Goal: Task Accomplishment & Management: Manage account settings

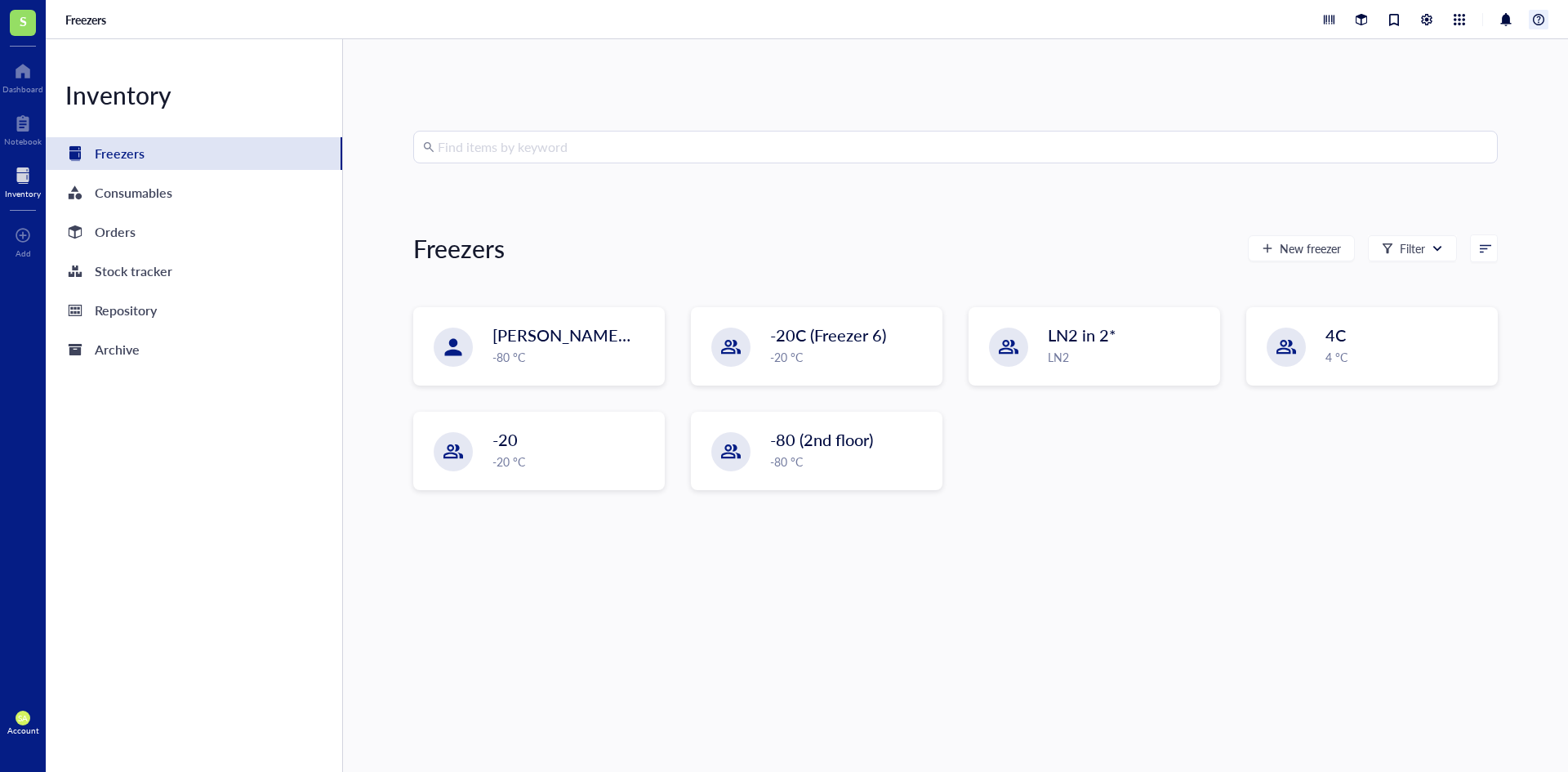
click at [1545, 22] on div at bounding box center [1539, 19] width 20 height 20
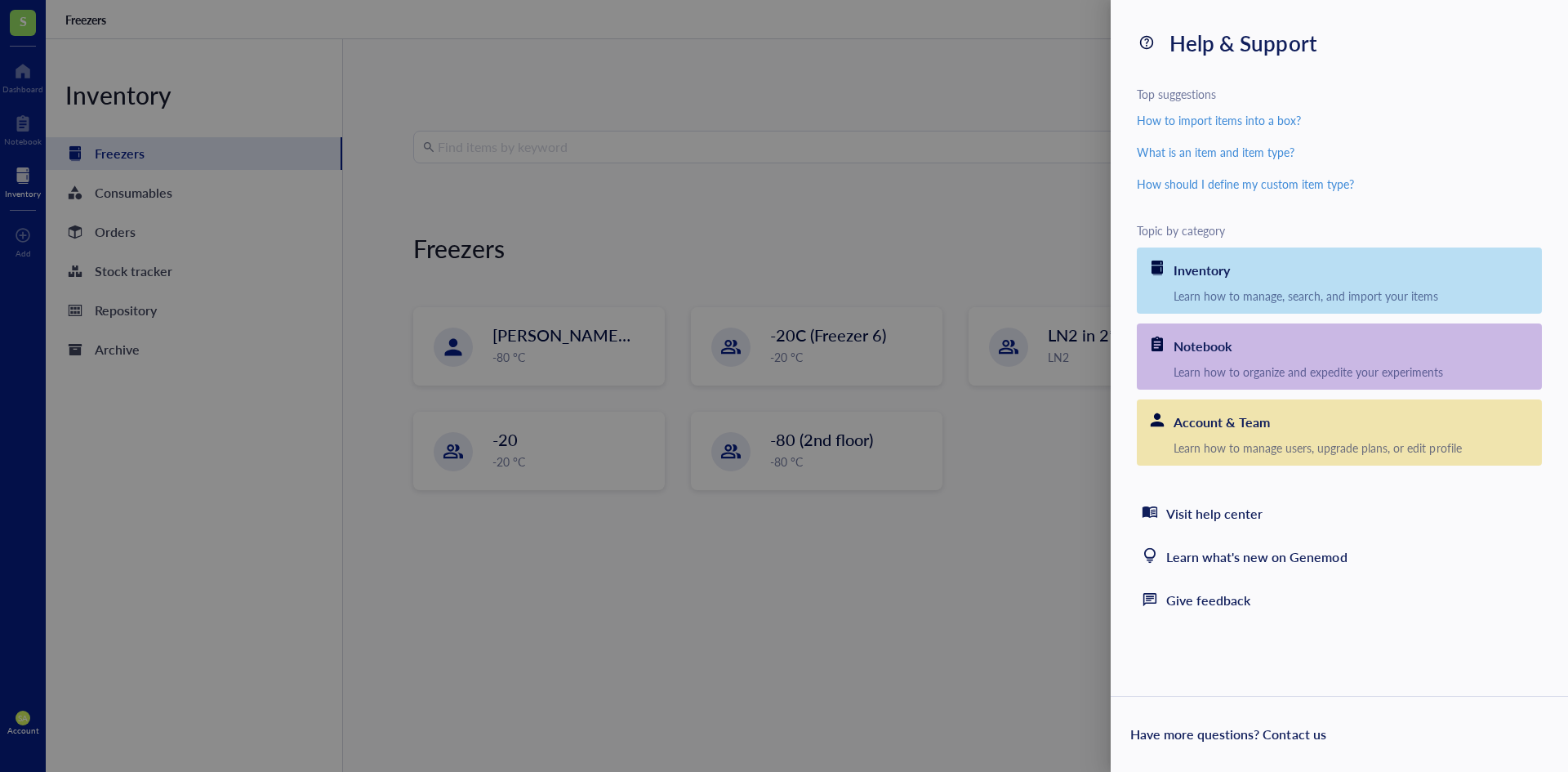
drag, startPoint x: 981, startPoint y: 88, endPoint x: 965, endPoint y: 93, distance: 16.8
click at [981, 87] on div at bounding box center [784, 386] width 1568 height 772
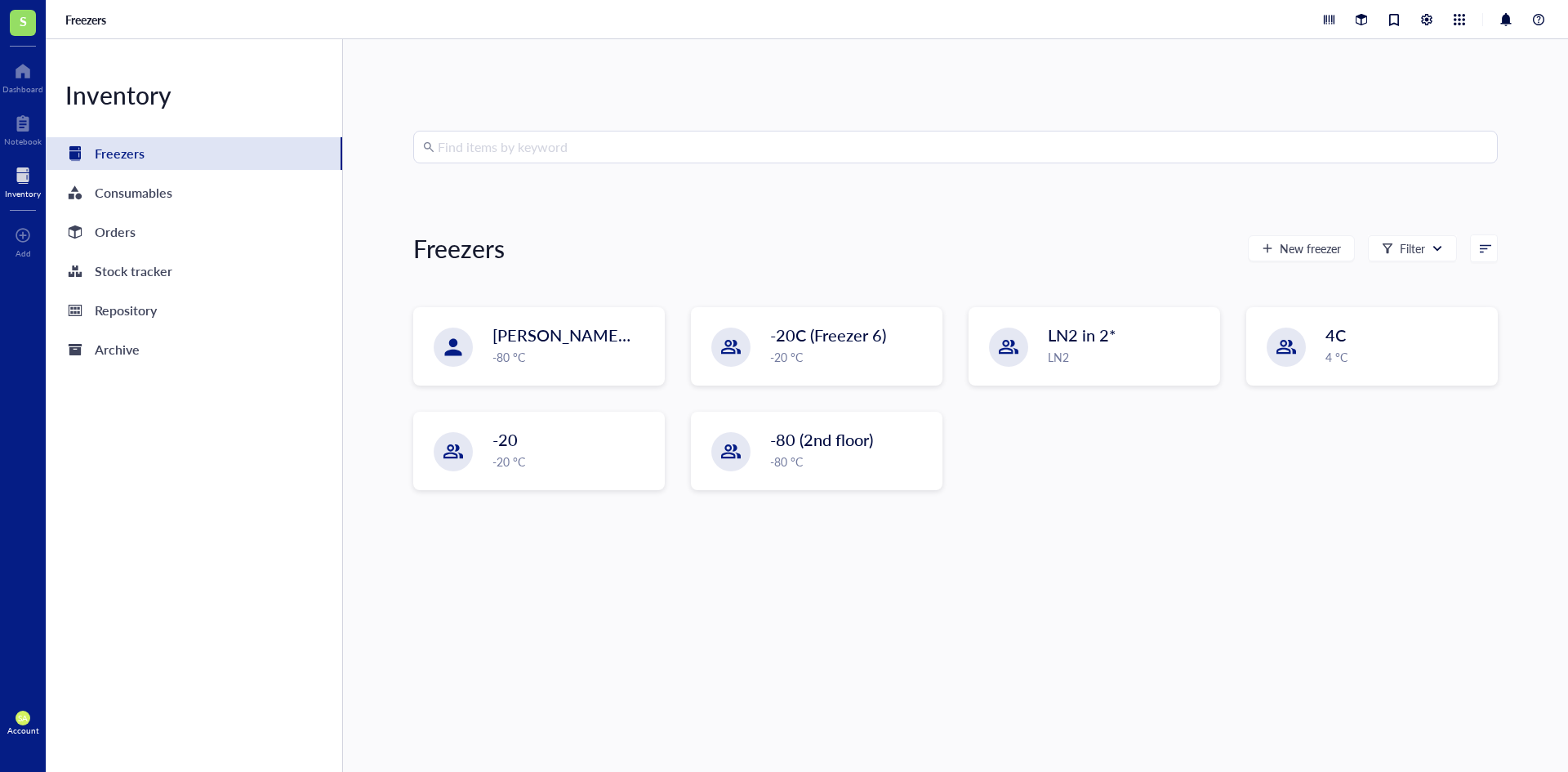
click at [24, 24] on span "S" at bounding box center [24, 21] width 8 height 21
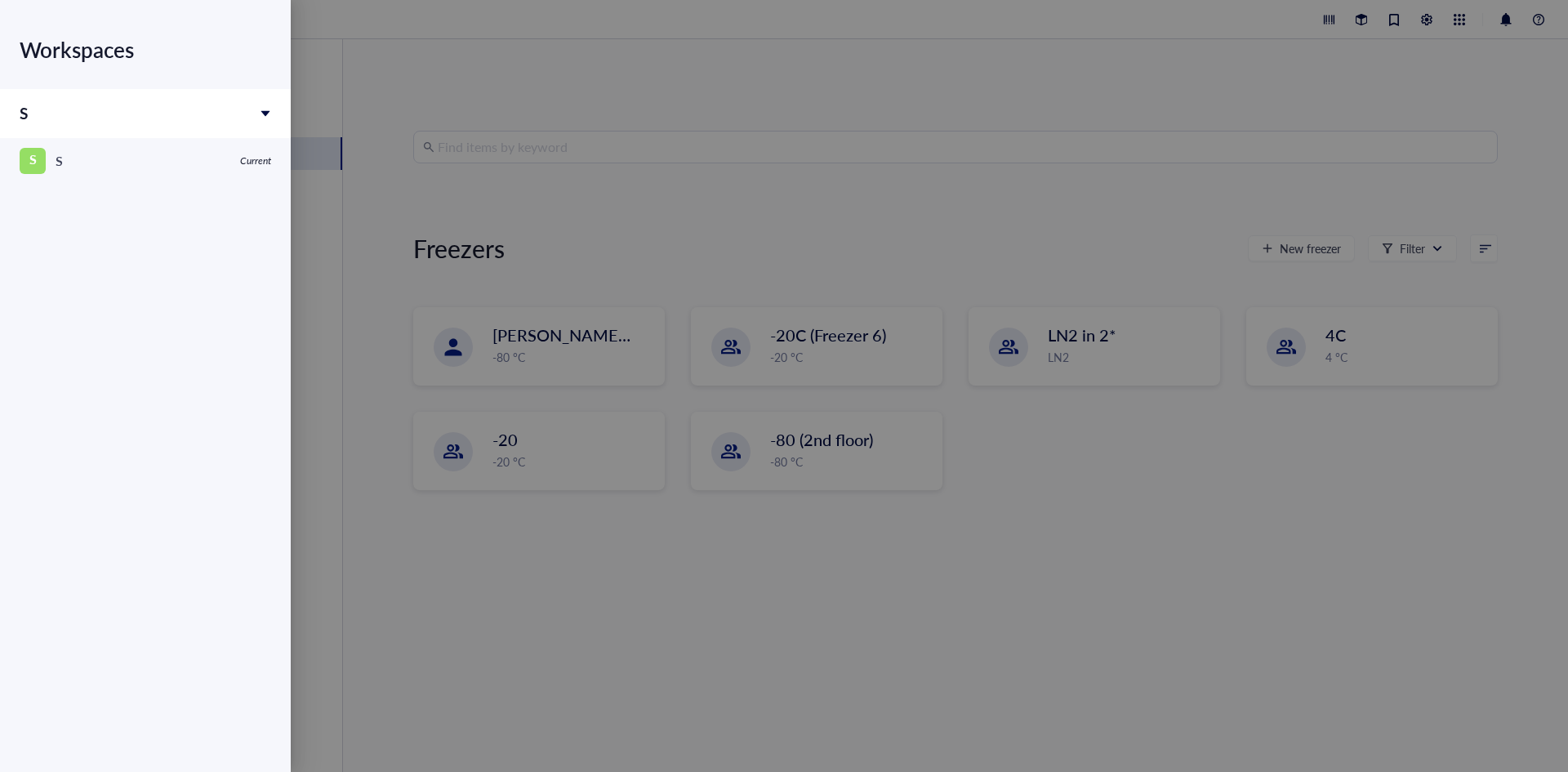
click at [234, 107] on div "S" at bounding box center [145, 114] width 290 height 49
click at [240, 107] on div "S" at bounding box center [145, 114] width 290 height 49
drag, startPoint x: 730, startPoint y: 135, endPoint x: 1060, endPoint y: 134, distance: 330.0
click at [731, 135] on div at bounding box center [784, 386] width 1568 height 772
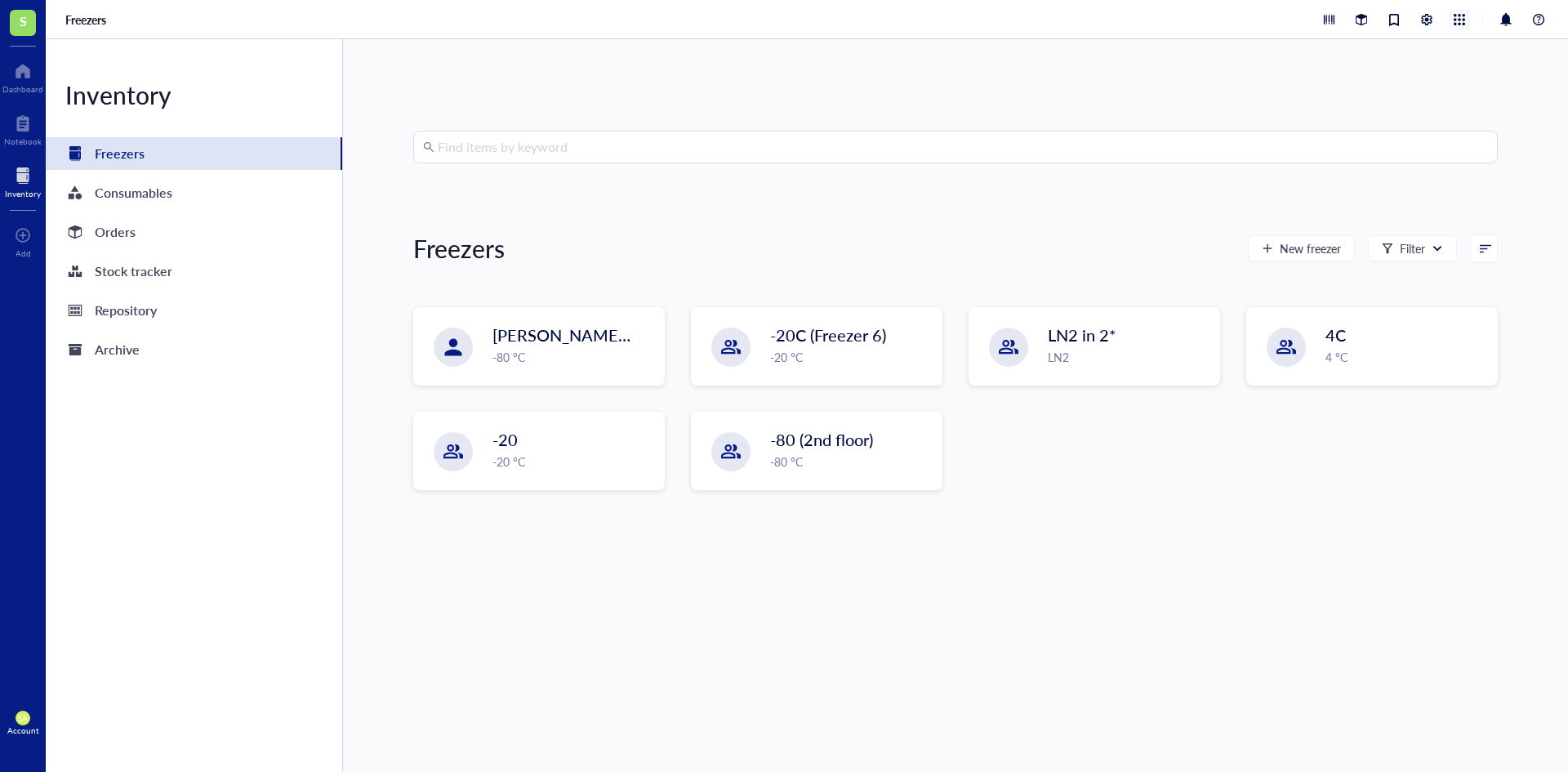
click at [1465, 21] on div at bounding box center [1459, 19] width 18 height 18
click at [1527, 104] on div "Find items by keyword Freezers New freezer Filter [PERSON_NAME]/[PERSON_NAME] L…" at bounding box center [955, 405] width 1225 height 733
click at [25, 715] on span "SA" at bounding box center [23, 718] width 9 height 9
click at [107, 764] on link "Logout" at bounding box center [109, 757] width 107 height 29
